Goal: Check status: Check status

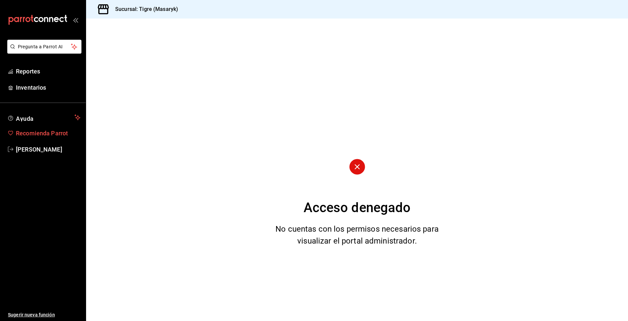
click at [36, 134] on span "Recomienda Parrot" at bounding box center [48, 133] width 65 height 9
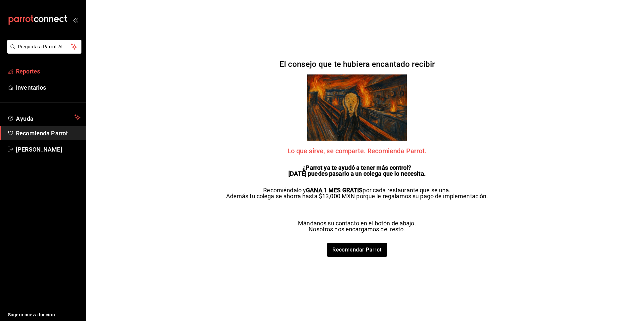
click at [36, 72] on span "Reportes" at bounding box center [48, 71] width 65 height 9
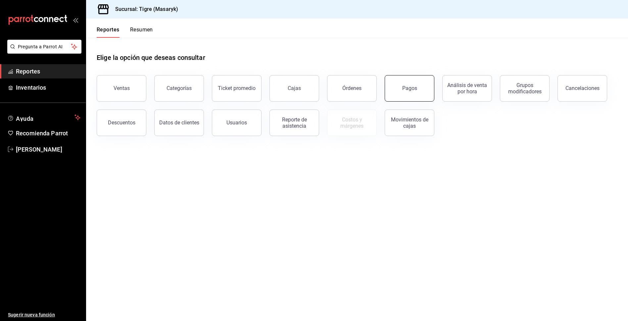
click at [405, 95] on button "Pagos" at bounding box center [410, 88] width 50 height 26
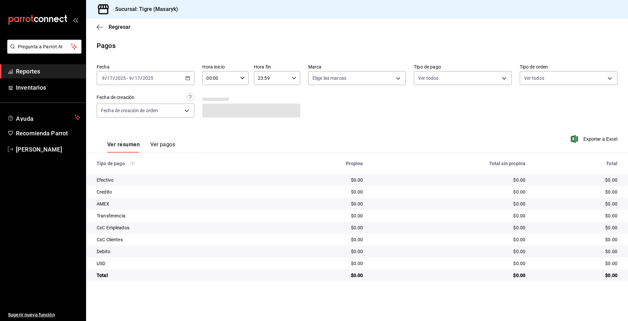
click at [189, 77] on icon "button" at bounding box center [187, 78] width 5 height 5
click at [137, 170] on span "Rango de fechas" at bounding box center [127, 172] width 51 height 7
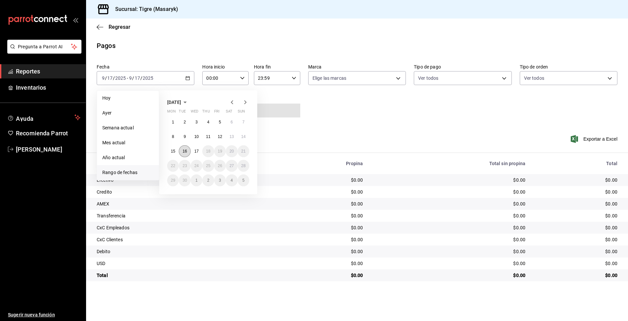
click at [189, 150] on button "16" at bounding box center [185, 151] width 12 height 12
click at [195, 149] on abbr "17" at bounding box center [196, 151] width 4 height 5
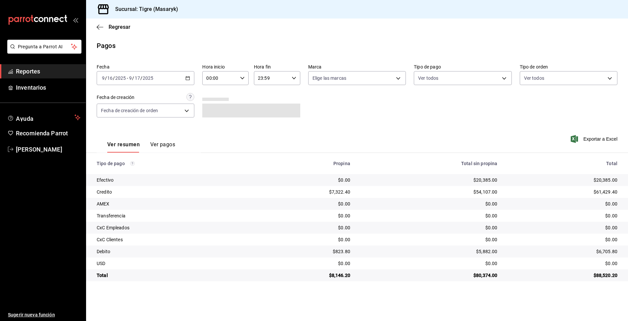
click at [244, 82] on div "00:00 Hora inicio" at bounding box center [225, 78] width 46 height 14
click at [216, 111] on button "05" at bounding box center [214, 108] width 21 height 13
type input "05:00"
click at [367, 121] on div at bounding box center [314, 160] width 628 height 321
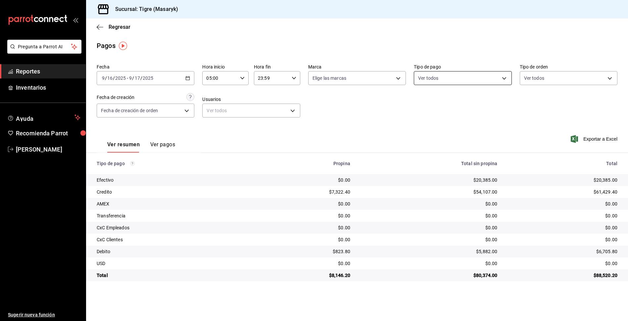
click at [473, 79] on body "Pregunta a Parrot AI Reportes Inventarios Ayuda Recomienda Parrot Tigre Masaryk…" at bounding box center [314, 160] width 628 height 321
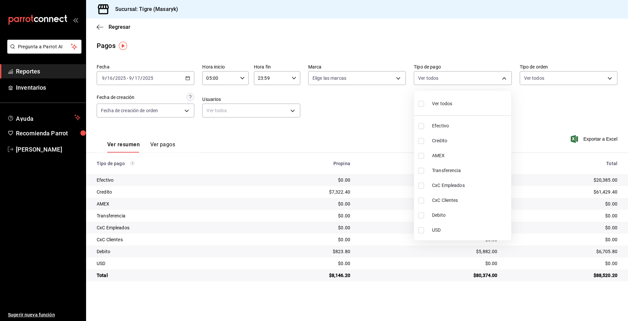
click at [420, 142] on input "checkbox" at bounding box center [421, 141] width 6 height 6
checkbox input "true"
type input "563f51c4-7c0d-43b6-837e-e895ac41548e"
click at [422, 218] on input "checkbox" at bounding box center [421, 216] width 6 height 6
checkbox input "true"
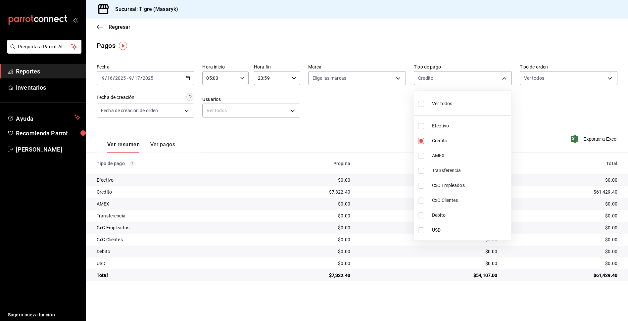
type input "563f51c4-7c0d-43b6-837e-e895ac41548e,a8f1af16-94e3-41ee-854d-4aaa38aa7ebf"
click at [531, 131] on div at bounding box center [314, 160] width 628 height 321
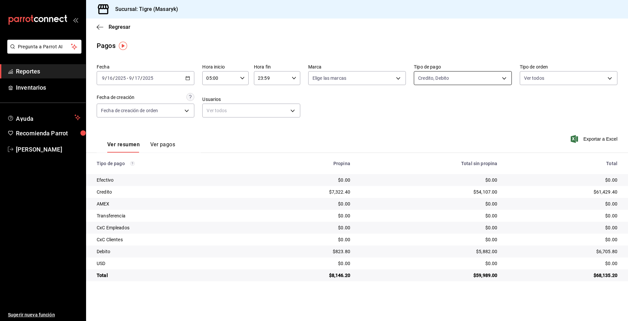
click at [489, 75] on body "Pregunta a Parrot AI Reportes Inventarios Ayuda Recomienda Parrot Tigre Masaryk…" at bounding box center [314, 160] width 628 height 321
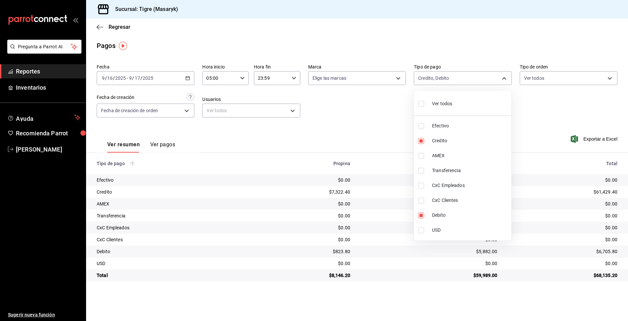
click at [422, 126] on input "checkbox" at bounding box center [421, 126] width 6 height 6
checkbox input "true"
type input "563f51c4-7c0d-43b6-837e-e895ac41548e,a8f1af16-94e3-41ee-854d-4aaa38aa7ebf,68cfb…"
click at [348, 128] on div at bounding box center [314, 160] width 628 height 321
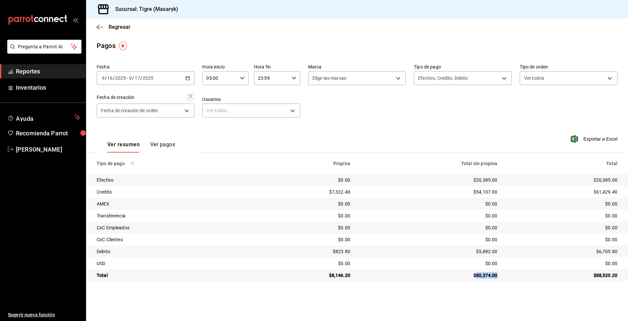
drag, startPoint x: 475, startPoint y: 277, endPoint x: 500, endPoint y: 276, distance: 25.2
click at [500, 276] on td "$80,374.00" at bounding box center [429, 276] width 147 height 12
